Goal: Task Accomplishment & Management: Manage account settings

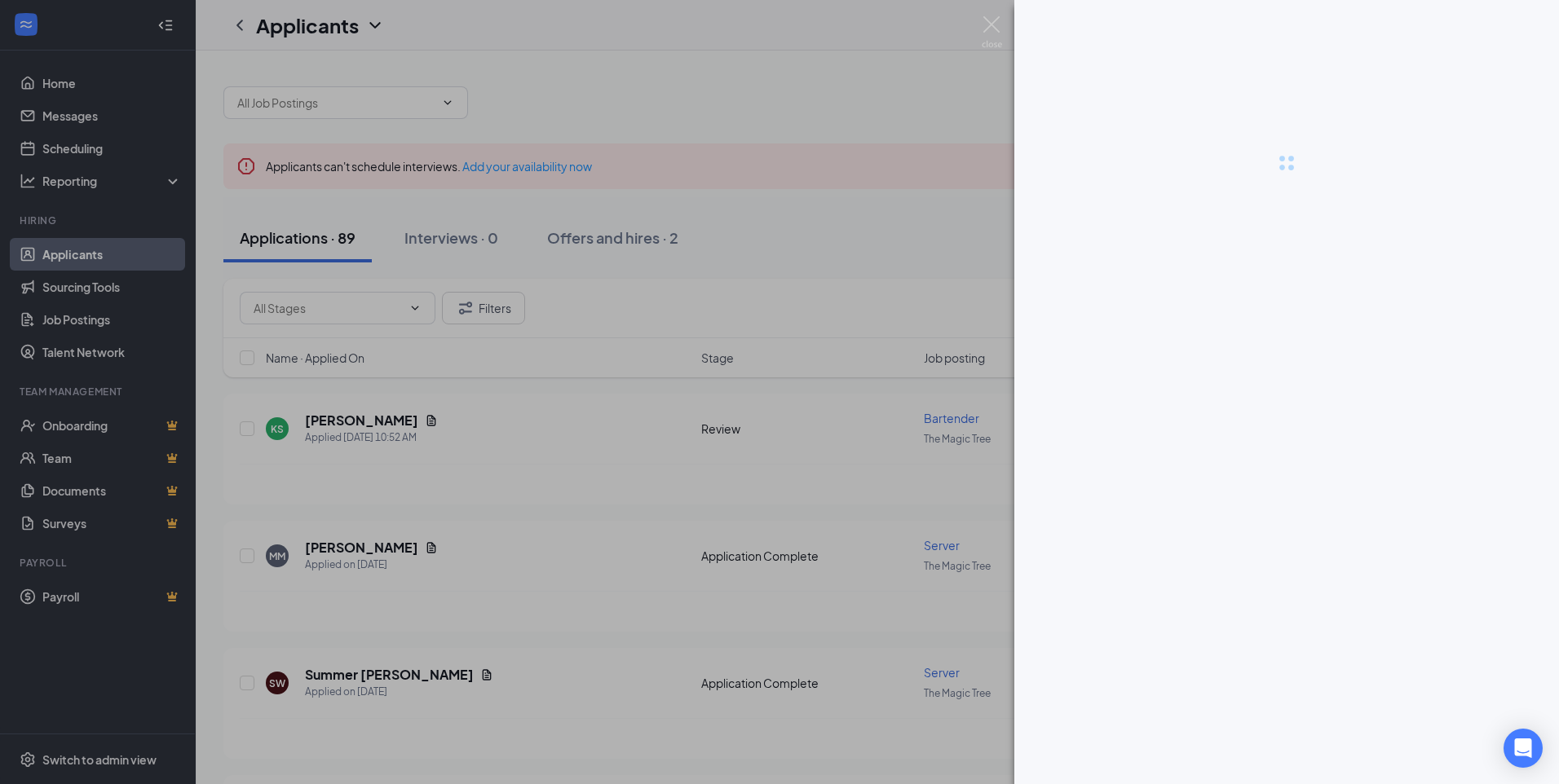
click at [500, 403] on div at bounding box center [779, 392] width 1559 height 784
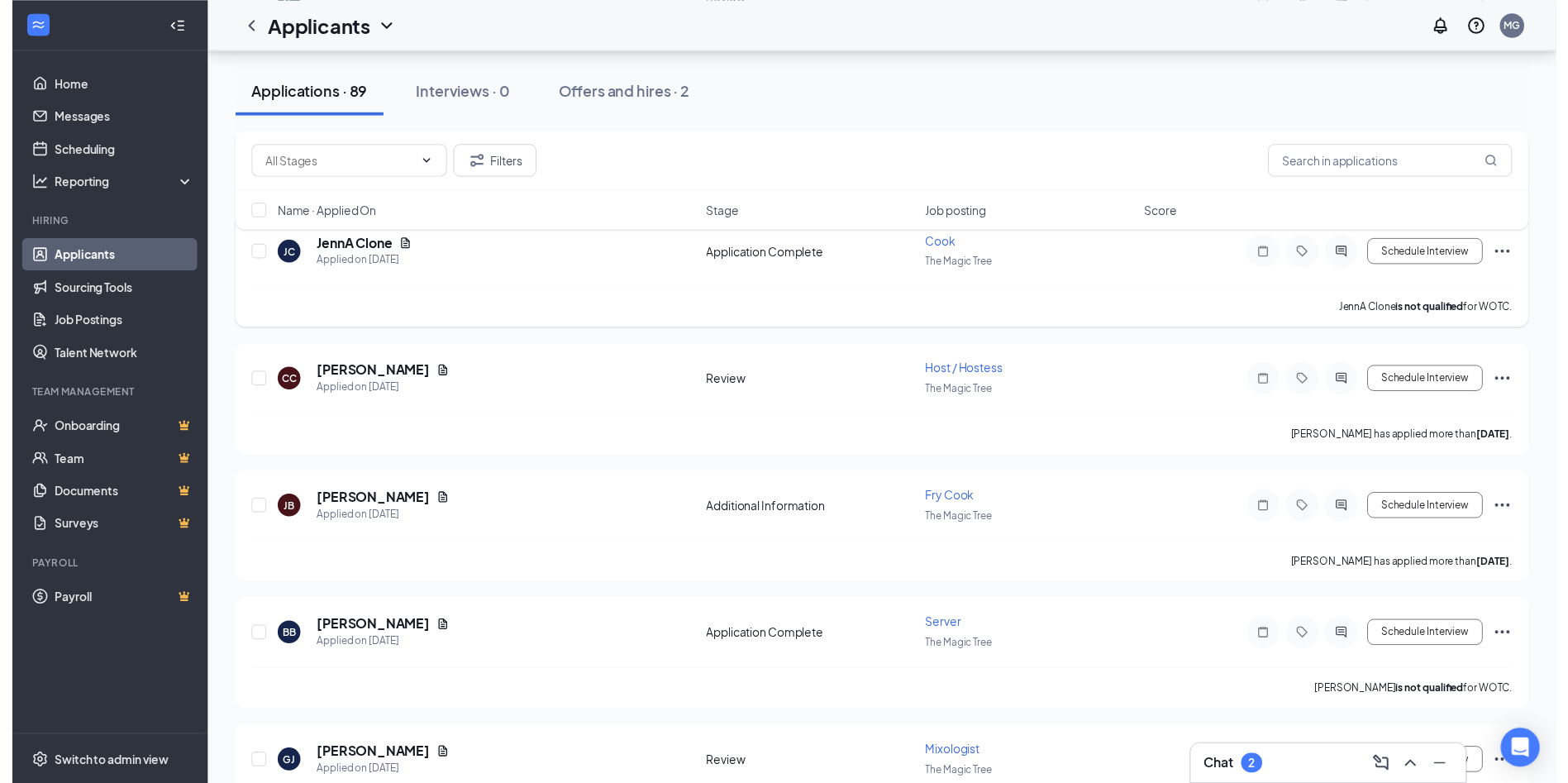
scroll to position [827, 0]
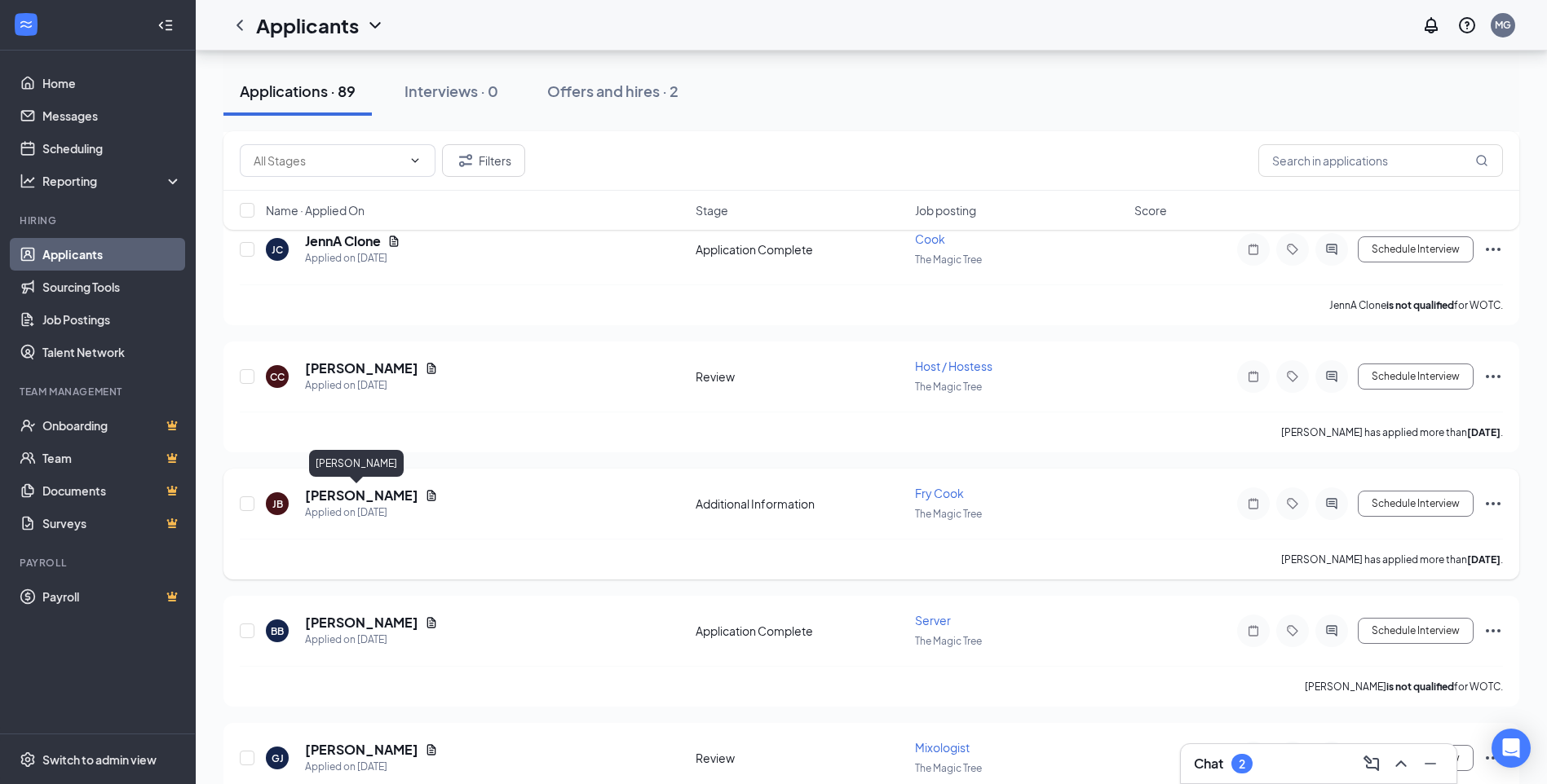
click at [345, 496] on h5 "[PERSON_NAME]" at bounding box center [362, 495] width 114 height 18
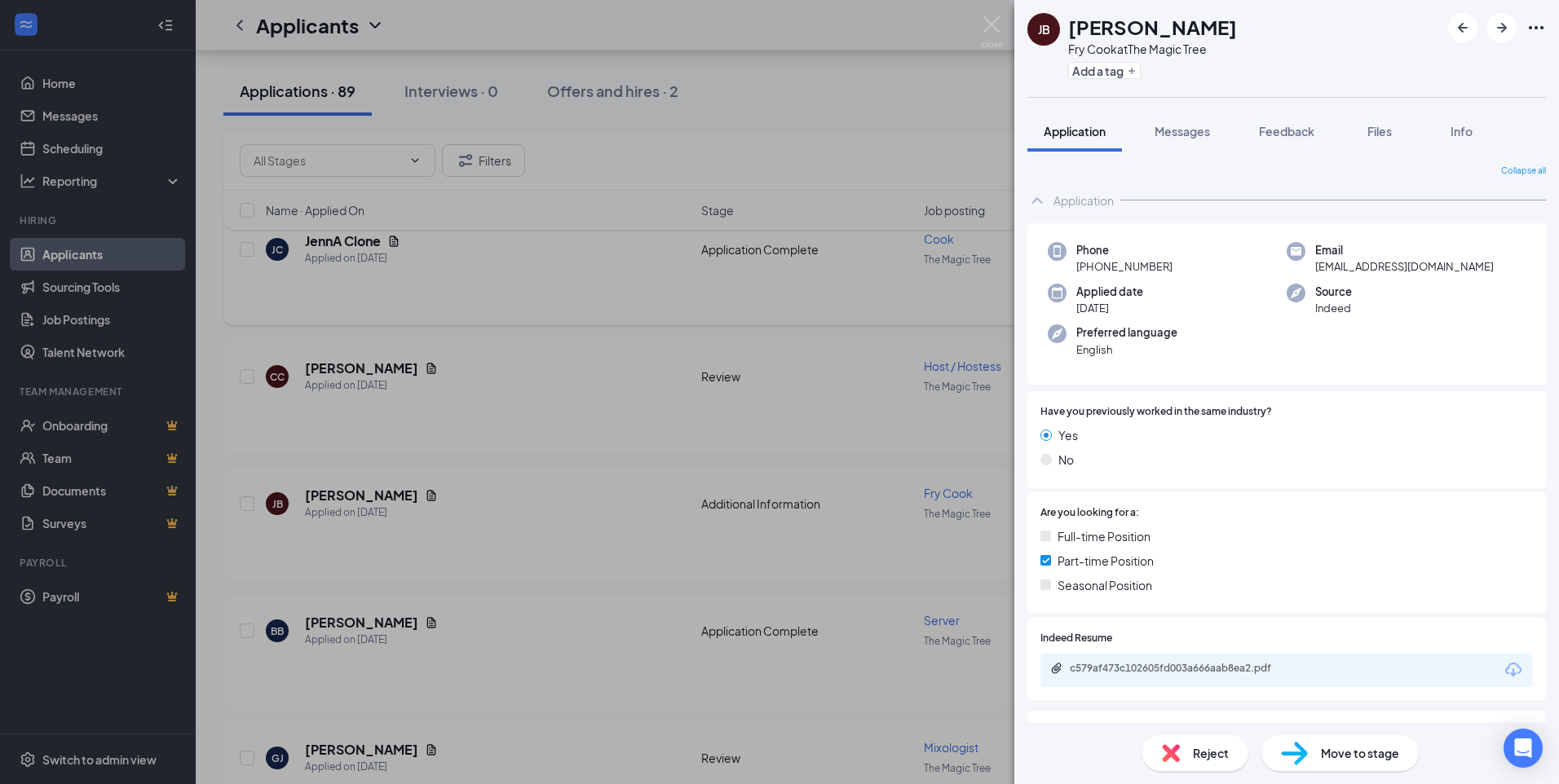
click at [597, 296] on div "JB [PERSON_NAME] [PERSON_NAME] Cook at The Magic Tree Add a tag Application Mes…" at bounding box center [779, 392] width 1559 height 784
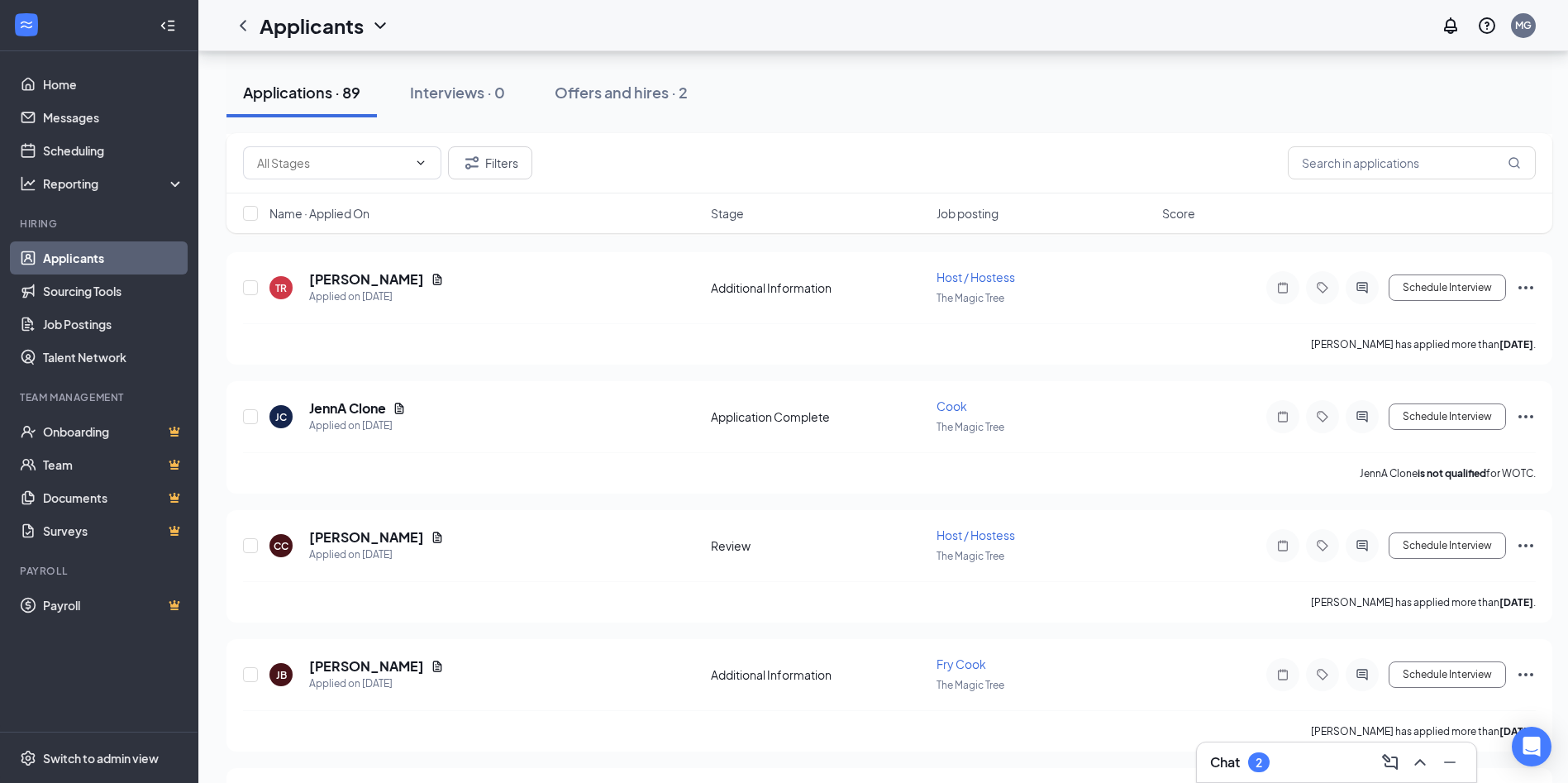
scroll to position [662, 0]
drag, startPoint x: 951, startPoint y: 411, endPoint x: 938, endPoint y: 418, distance: 14.8
click at [784, 411] on span "Cook" at bounding box center [952, 407] width 31 height 15
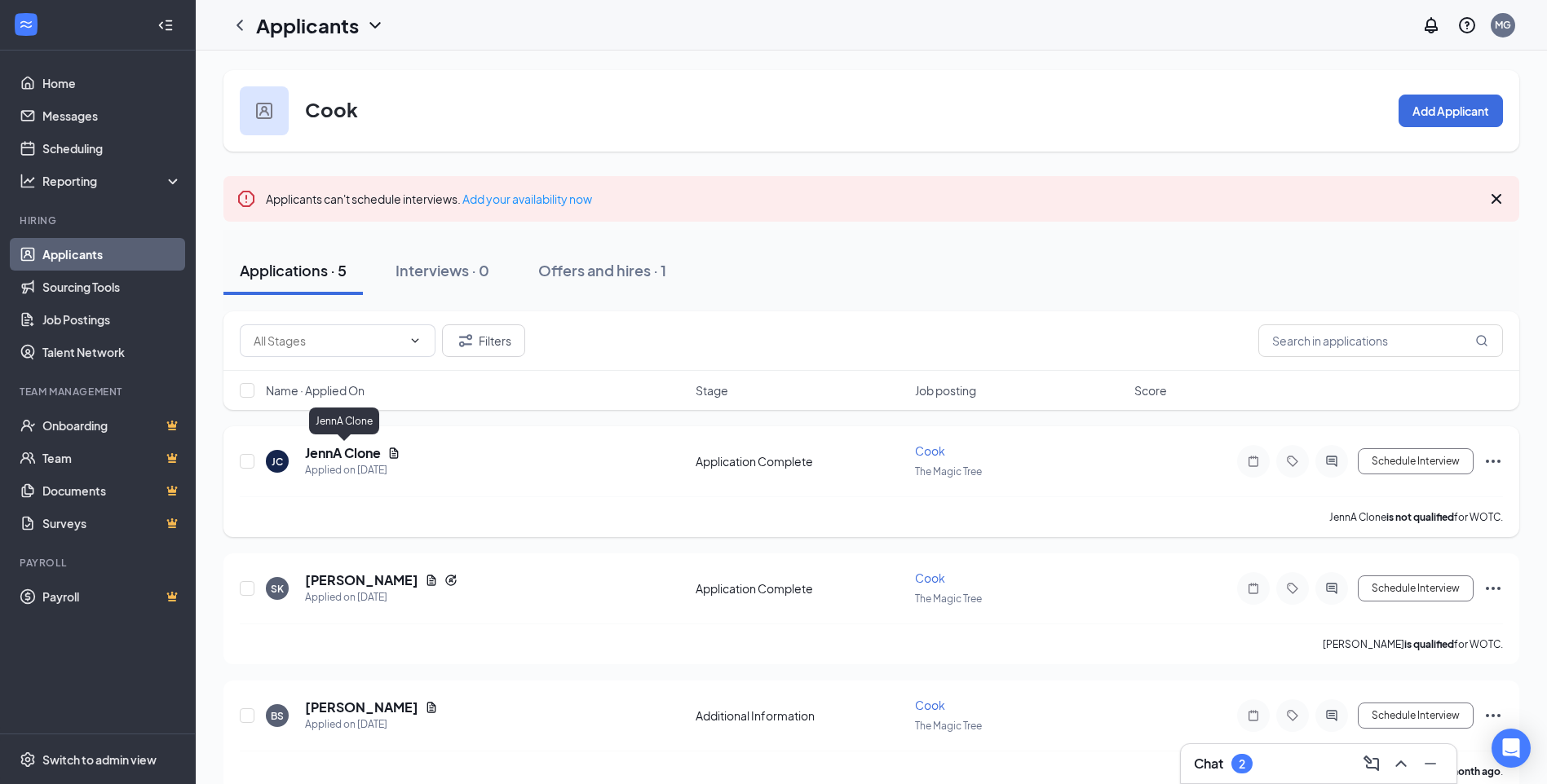
click at [369, 450] on h5 "JennA Clone" at bounding box center [342, 453] width 76 height 18
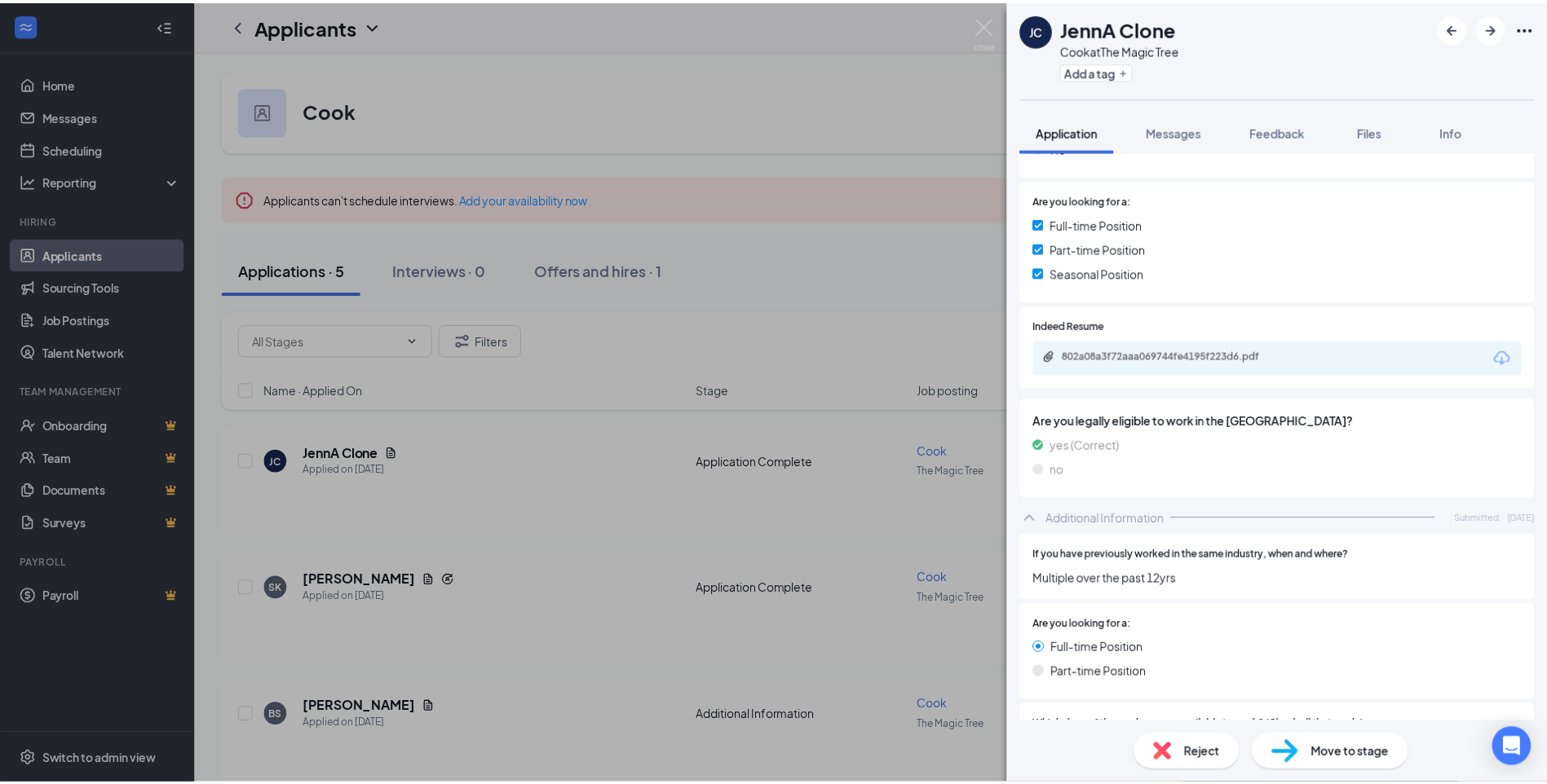
scroll to position [81, 0]
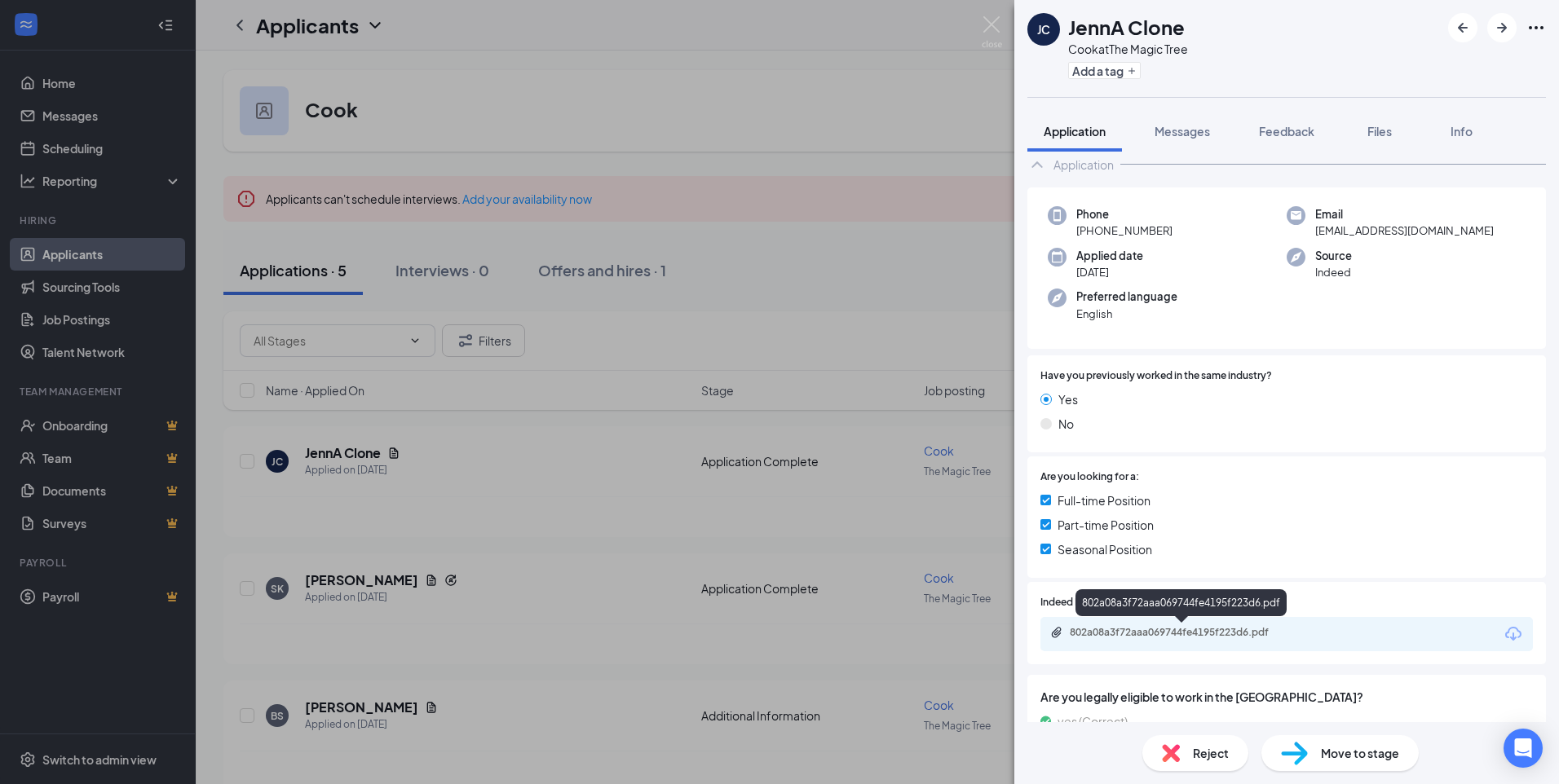
click at [774, 522] on div "802a08a3f72aaa069744fe4195f223d6.pdf" at bounding box center [1182, 634] width 264 height 16
click at [720, 276] on div "[PERSON_NAME] [PERSON_NAME] Clone Cook at The Magic Tree Add a tag Application …" at bounding box center [779, 392] width 1559 height 784
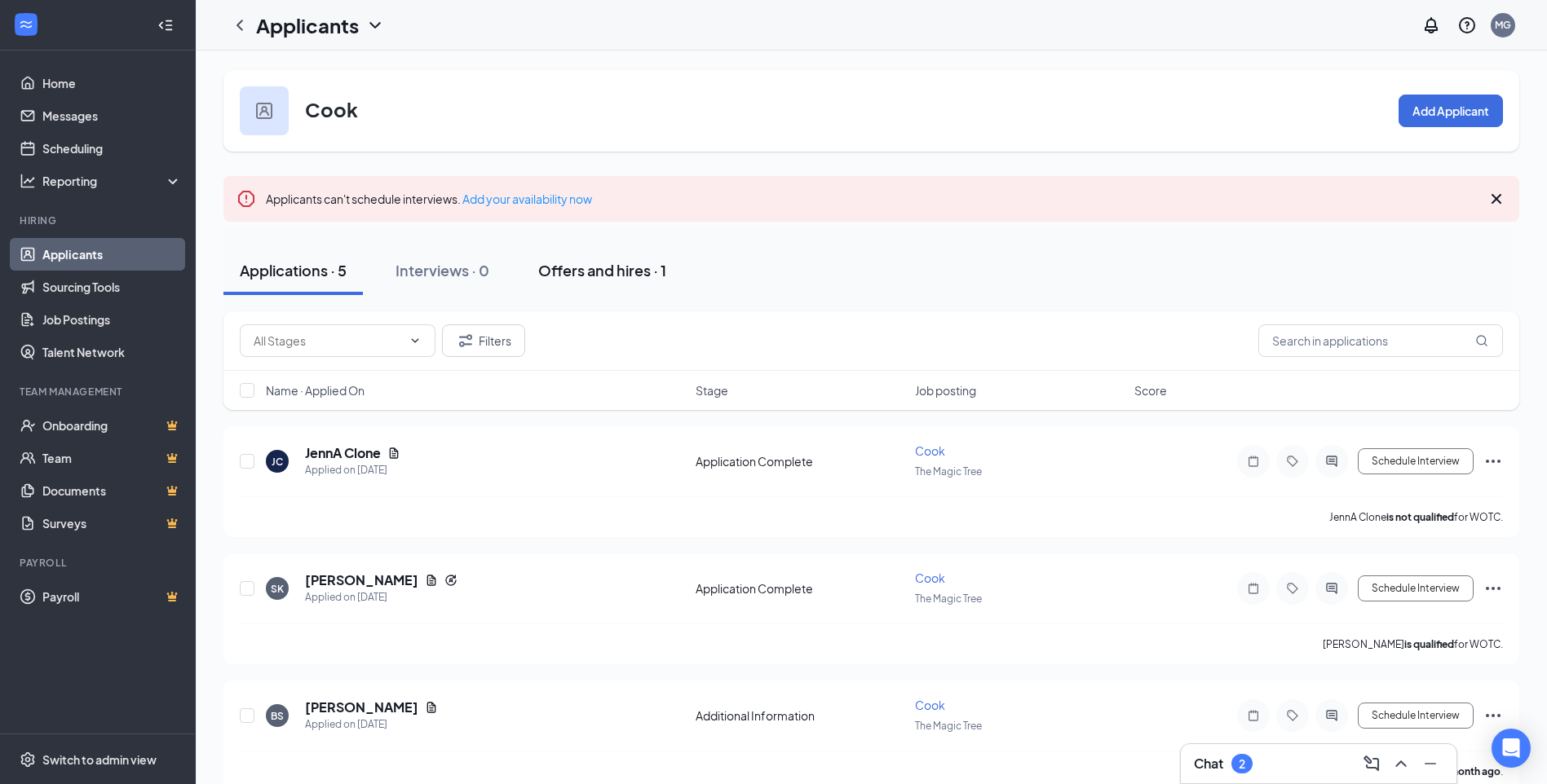
click at [604, 272] on div "Offers and hires · 1" at bounding box center [602, 270] width 128 height 20
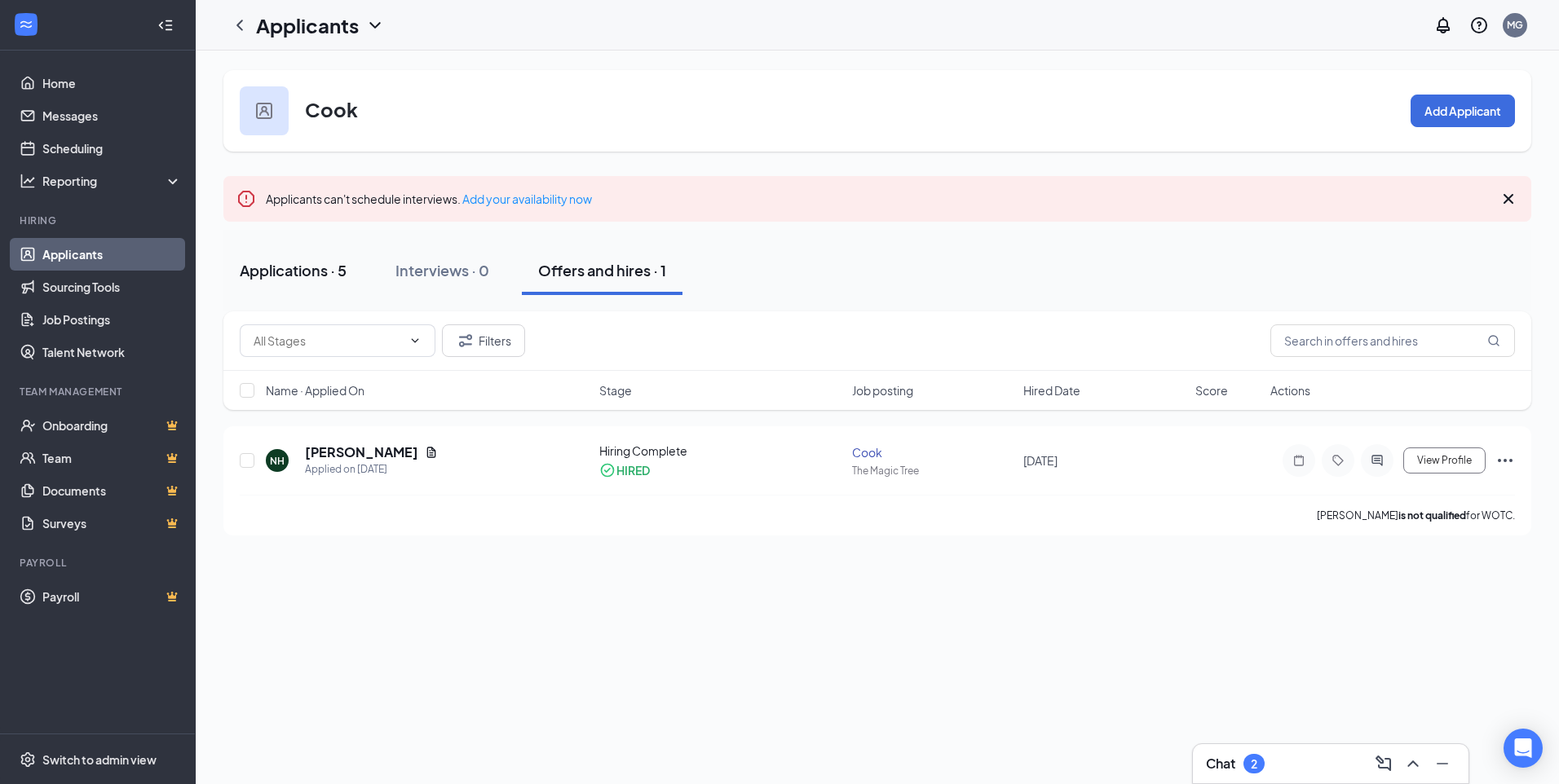
click at [323, 274] on div "Applications · 5" at bounding box center [293, 270] width 107 height 20
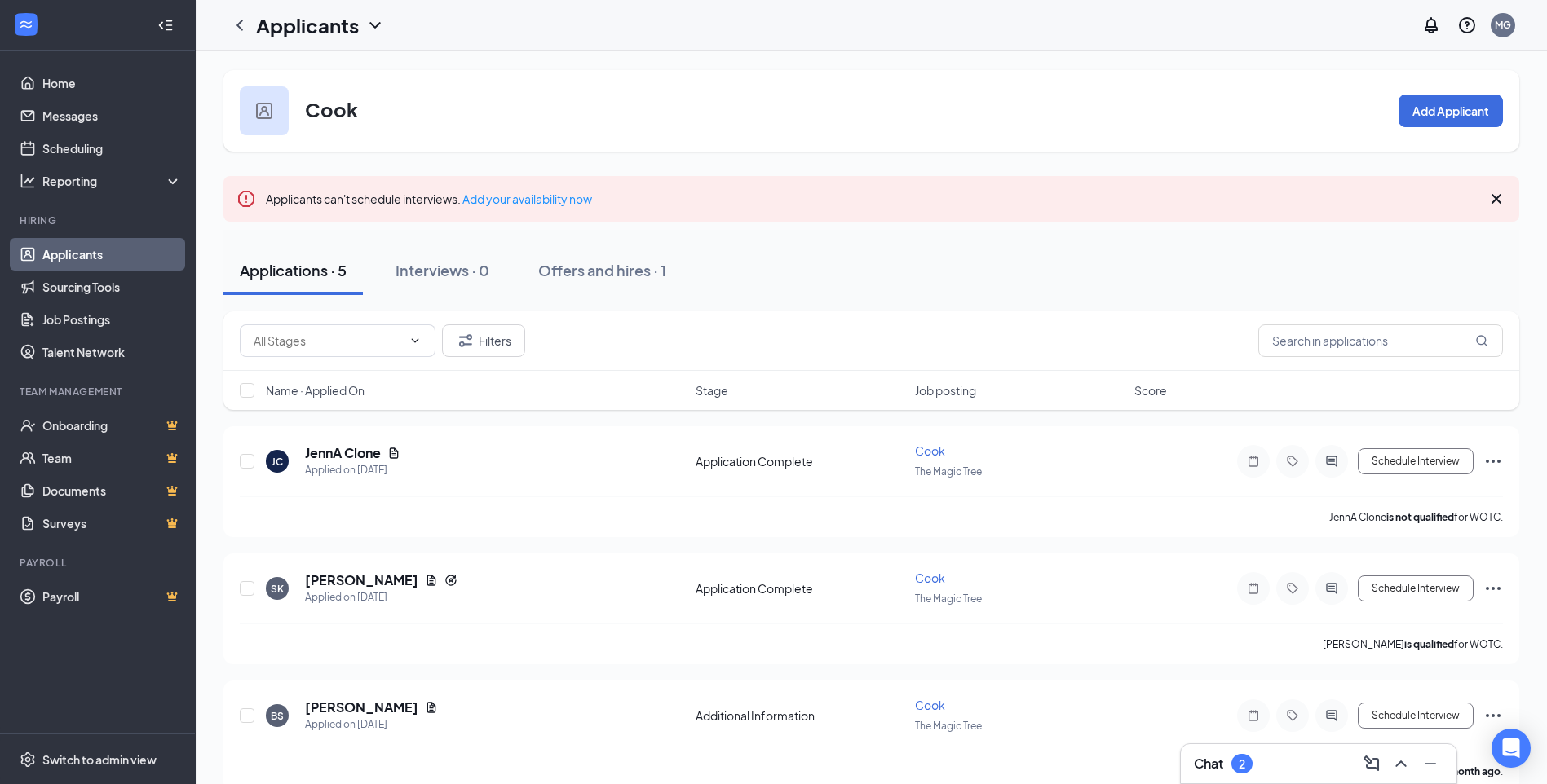
drag, startPoint x: 287, startPoint y: 250, endPoint x: 284, endPoint y: 271, distance: 21.2
click at [286, 253] on button "Applications · 5" at bounding box center [294, 271] width 140 height 49
drag, startPoint x: 117, startPoint y: 249, endPoint x: 128, endPoint y: 251, distance: 11.2
click at [118, 251] on link "Applicants" at bounding box center [113, 254] width 140 height 32
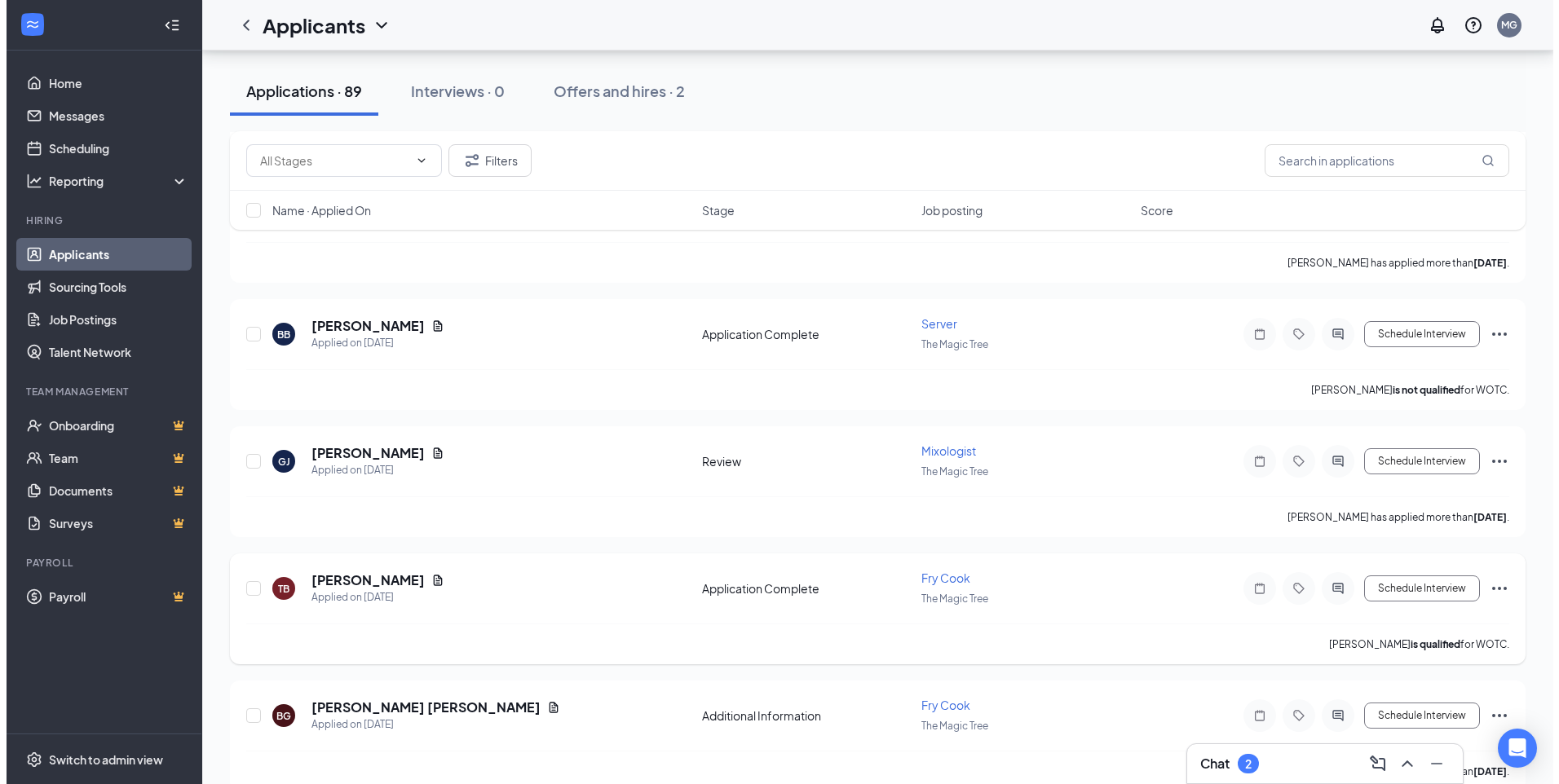
scroll to position [1141, 0]
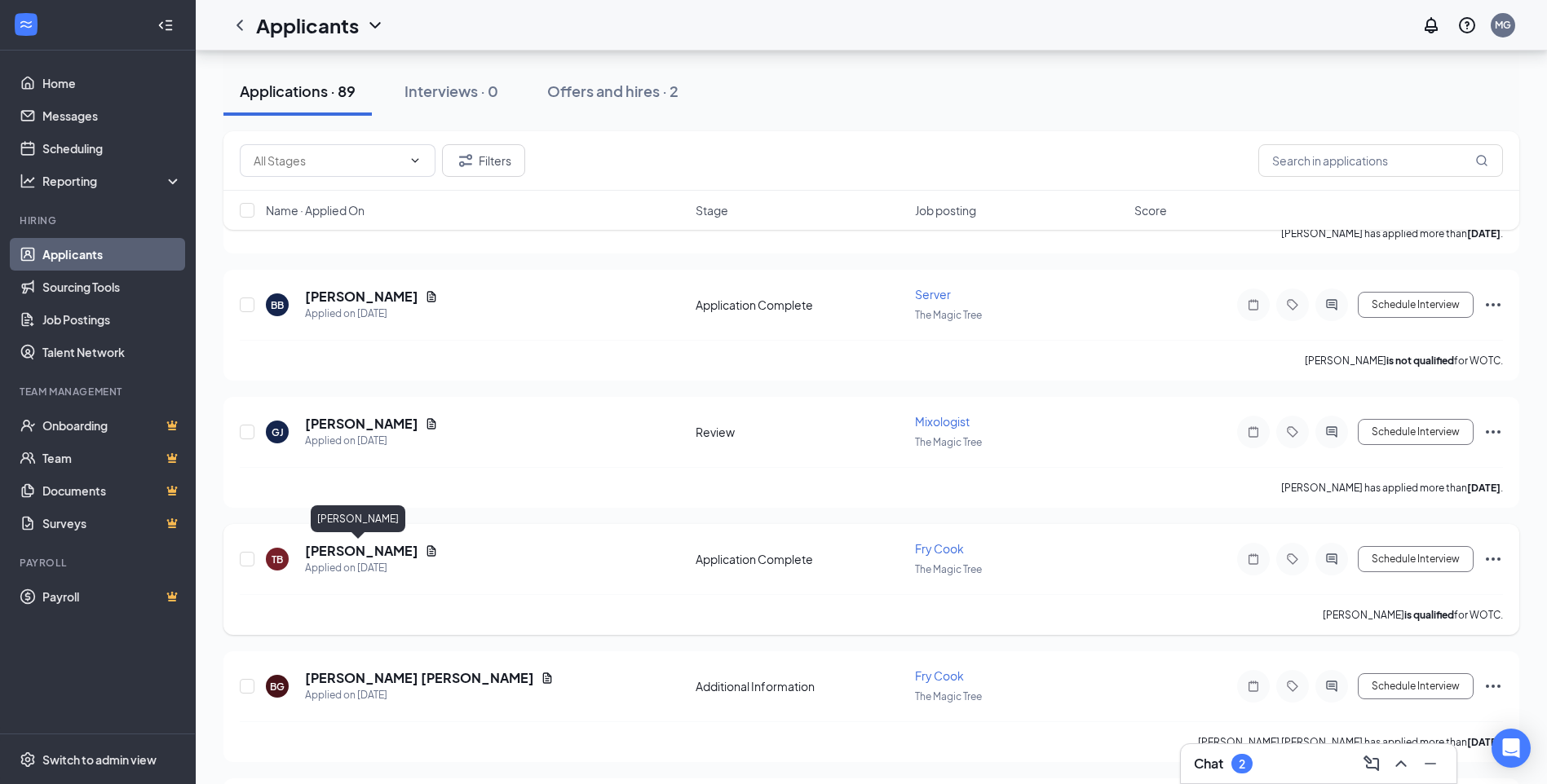
click at [335, 522] on h5 "[PERSON_NAME]" at bounding box center [362, 551] width 114 height 18
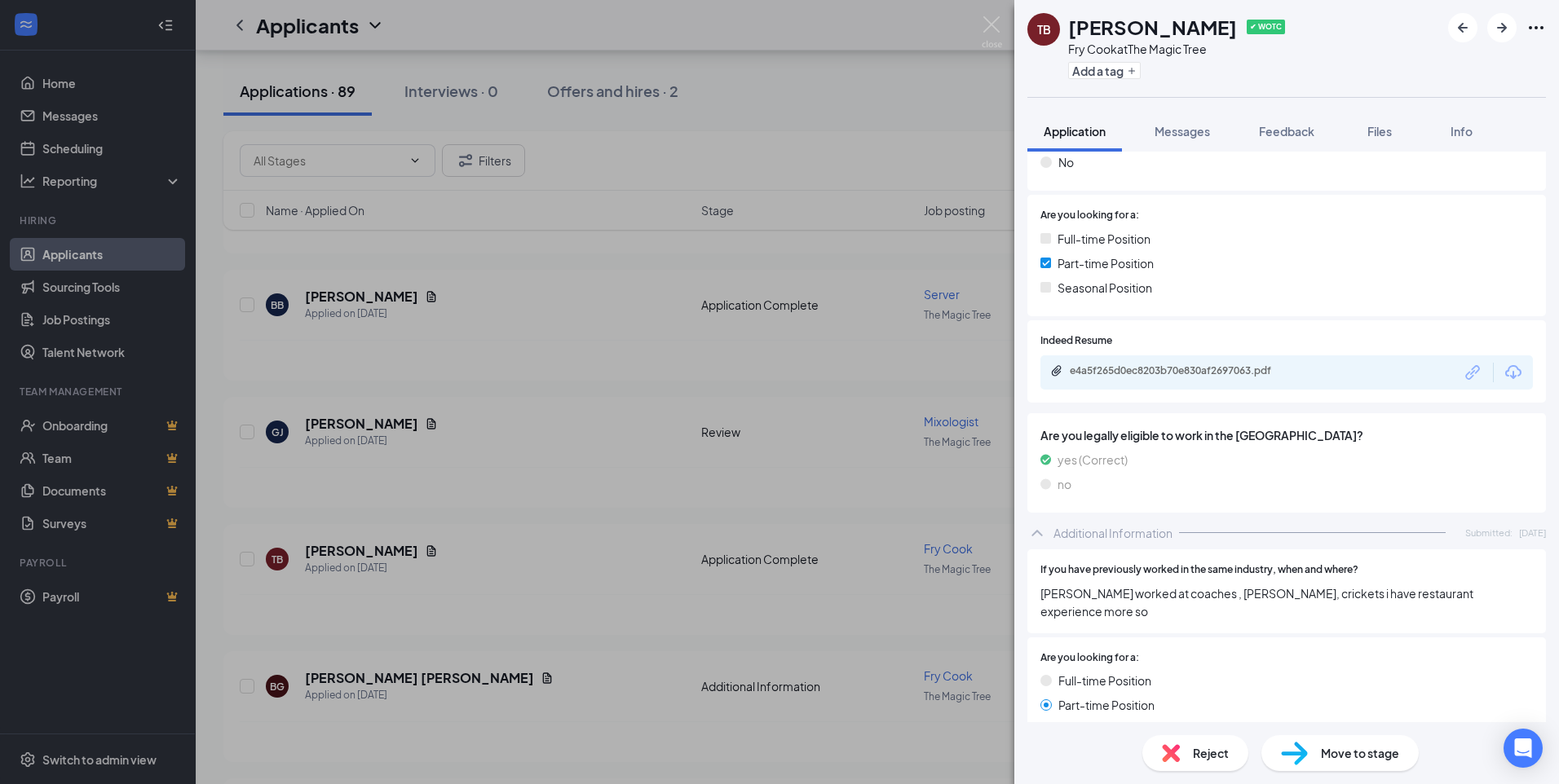
scroll to position [326, 0]
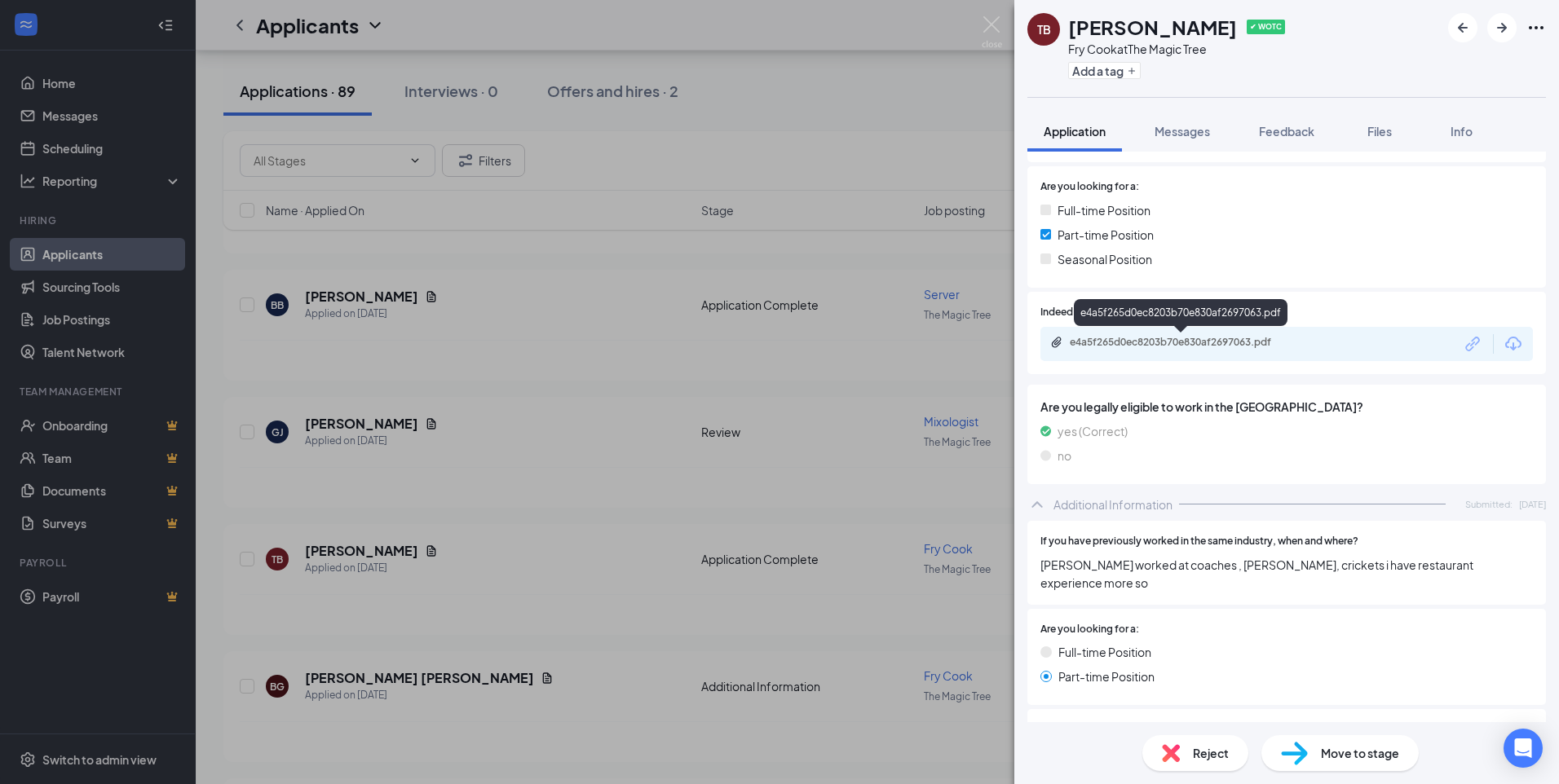
click at [774, 347] on div "e4a5f265d0ec8203b70e830af2697063.pdf" at bounding box center [1183, 342] width 228 height 13
